Goal: Navigation & Orientation: Find specific page/section

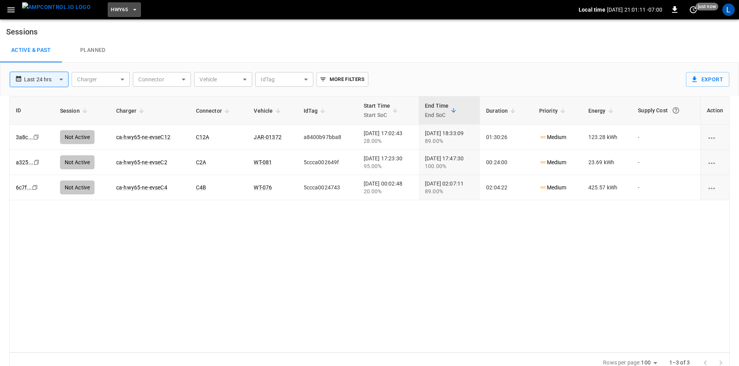
click at [115, 9] on button "HWY65" at bounding box center [124, 9] width 33 height 15
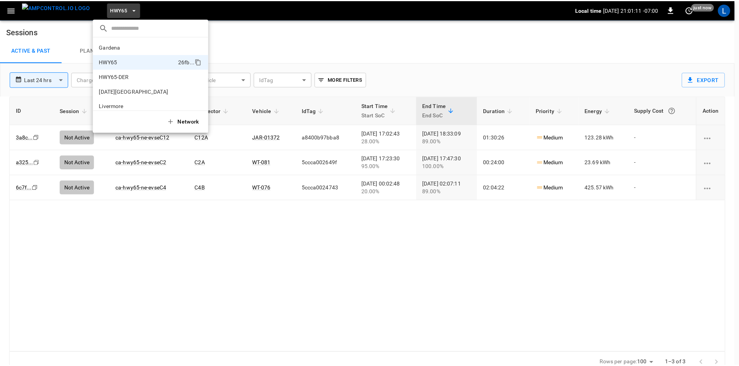
scroll to position [12, 0]
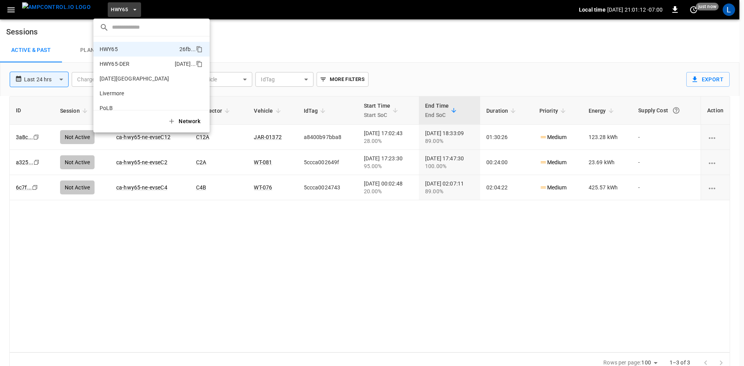
click at [124, 62] on p "HWY65-DER" at bounding box center [136, 64] width 72 height 8
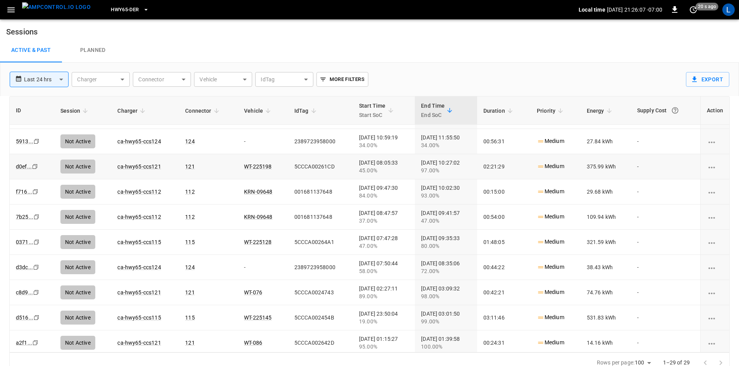
scroll to position [503, 0]
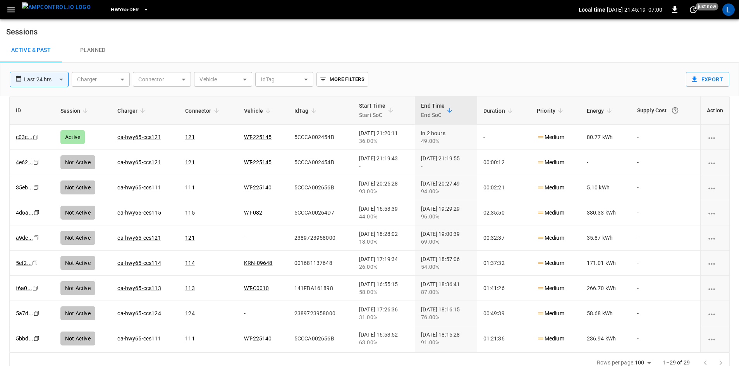
scroll to position [503, 0]
